Goal: Transaction & Acquisition: Purchase product/service

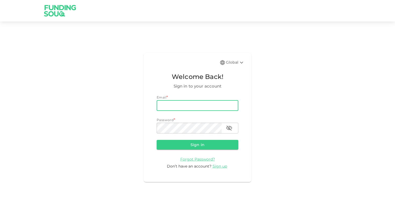
click at [200, 103] on input "email" at bounding box center [198, 105] width 82 height 11
click at [175, 110] on input "email" at bounding box center [198, 105] width 82 height 11
type input "[EMAIL_ADDRESS][PERSON_NAME][DOMAIN_NAME]"
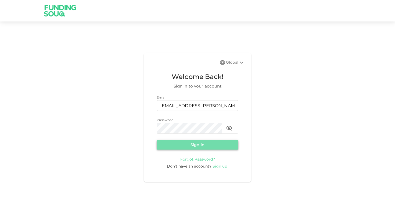
click at [194, 144] on button "Sign in" at bounding box center [198, 145] width 82 height 10
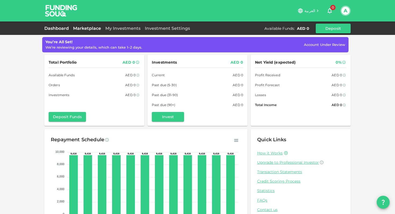
click at [98, 28] on link "Marketplace" at bounding box center [87, 28] width 32 height 5
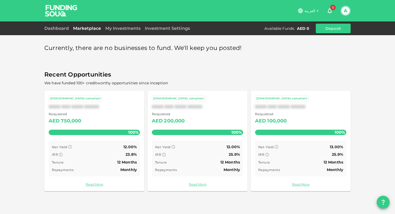
click at [111, 108] on div "XXXX XXX XXXX XXXXX" at bounding box center [94, 106] width 91 height 5
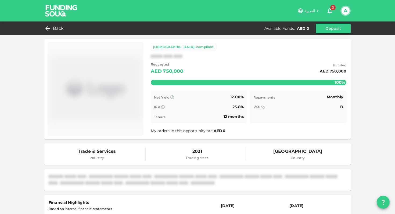
click at [117, 85] on img at bounding box center [95, 89] width 91 height 90
